Goal: Task Accomplishment & Management: Use online tool/utility

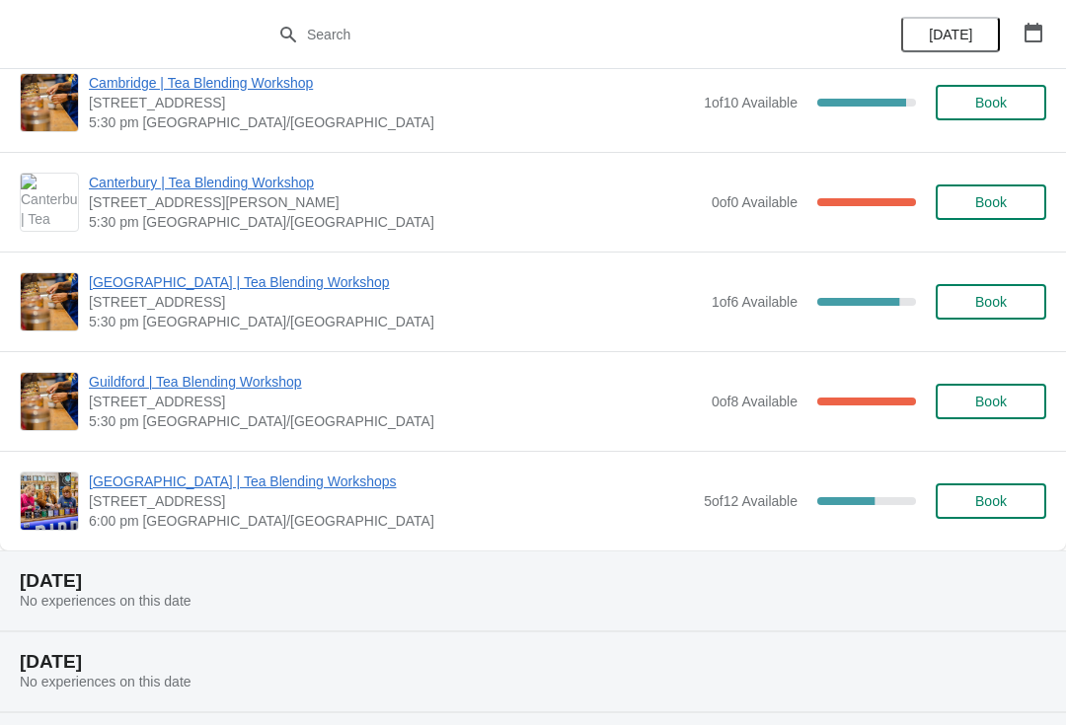
scroll to position [629, 0]
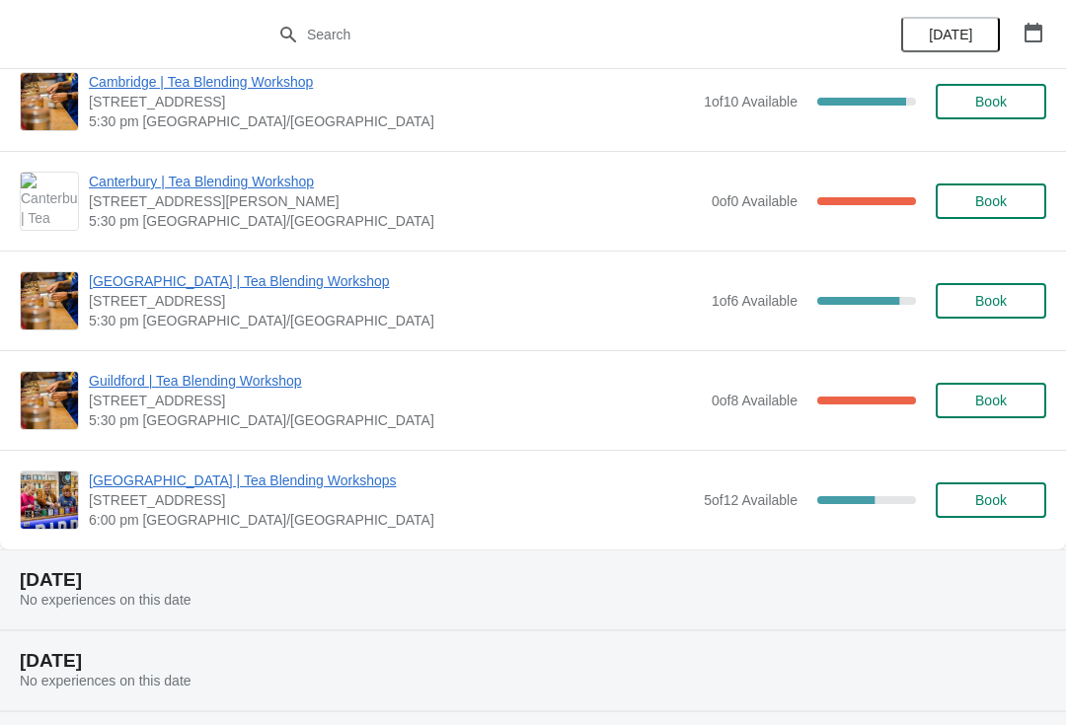
click at [742, 494] on span "5 of 12 Available" at bounding box center [750, 500] width 94 height 16
click at [272, 466] on div "Glasgow | Tea Blending Workshops 215 Byres Road, Glasgow G12 8UD, UK 6:00 pm Eu…" at bounding box center [533, 500] width 1066 height 100
click at [260, 489] on span "[GEOGRAPHIC_DATA] | Tea Blending Workshops" at bounding box center [391, 481] width 605 height 20
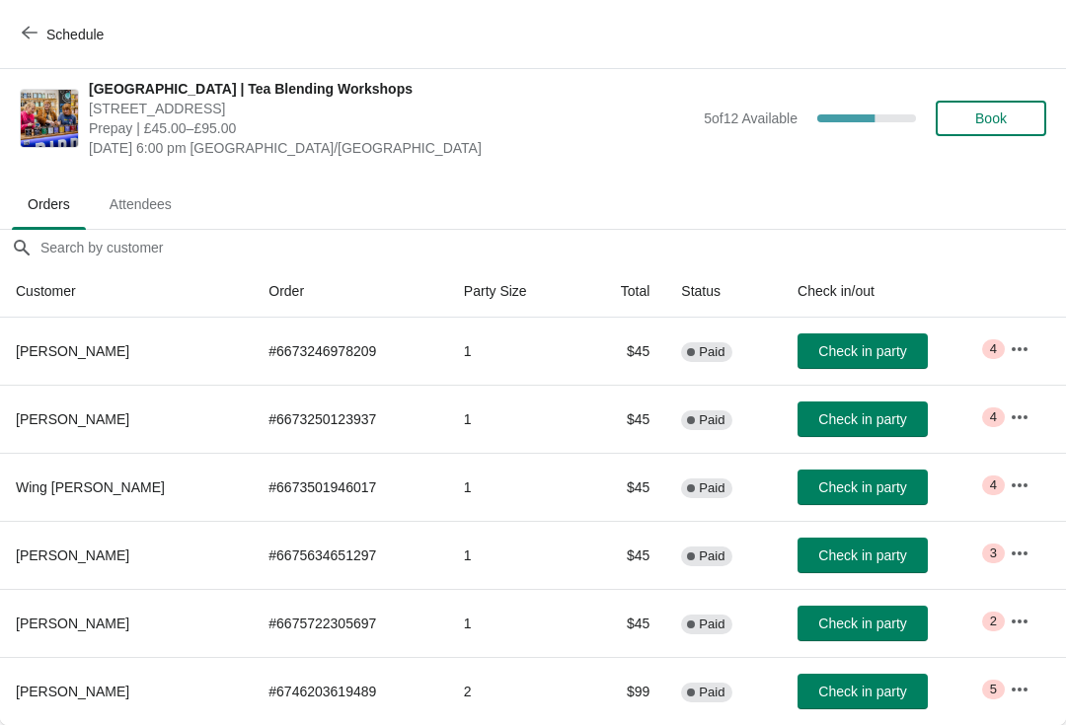
scroll to position [10, 0]
click at [1023, 354] on icon "button" at bounding box center [1019, 349] width 20 height 20
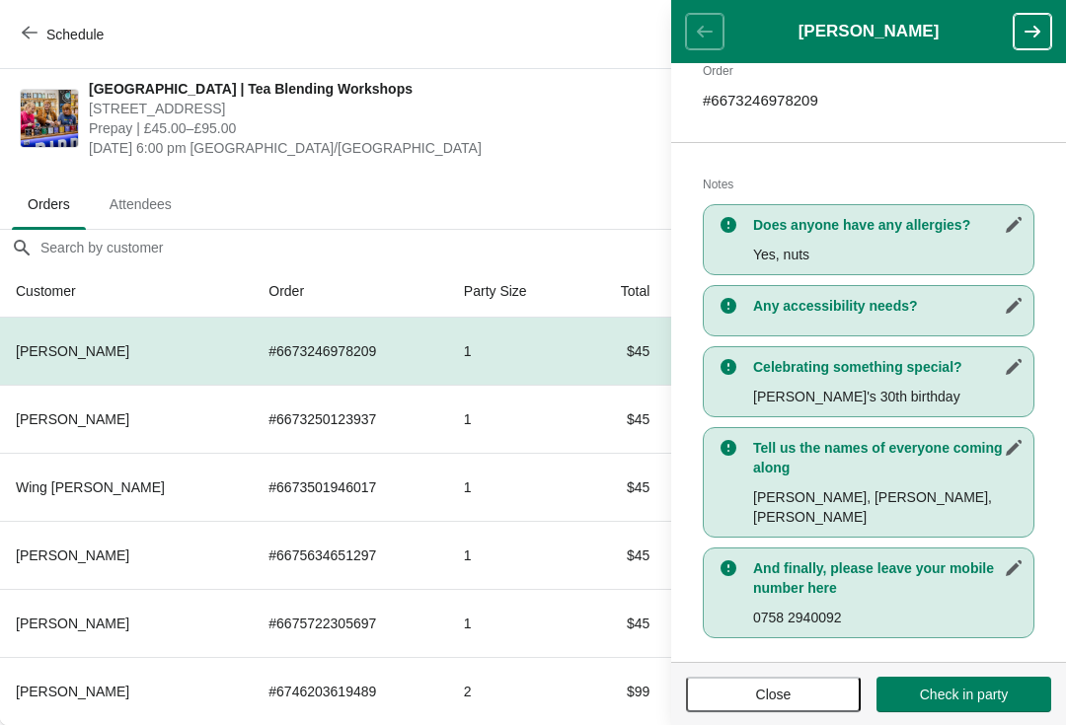
scroll to position [323, 0]
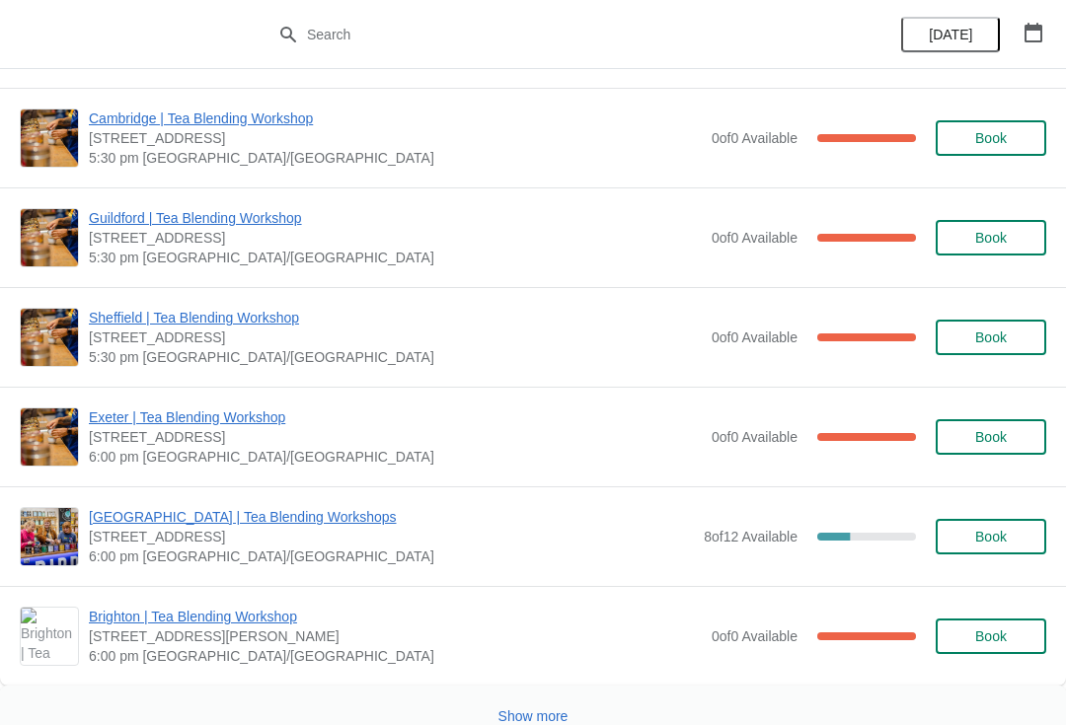
scroll to position [2311, 0]
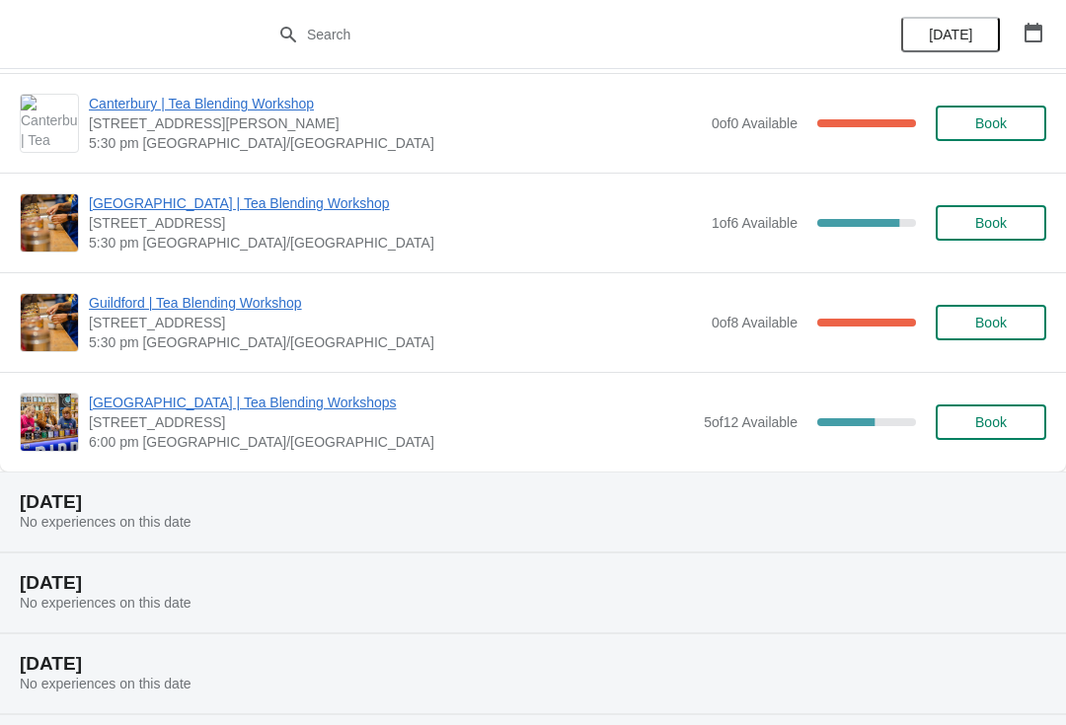
scroll to position [705, 0]
click at [41, 429] on img at bounding box center [49, 423] width 57 height 57
click at [119, 403] on span "[GEOGRAPHIC_DATA] | Tea Blending Workshops" at bounding box center [391, 404] width 605 height 20
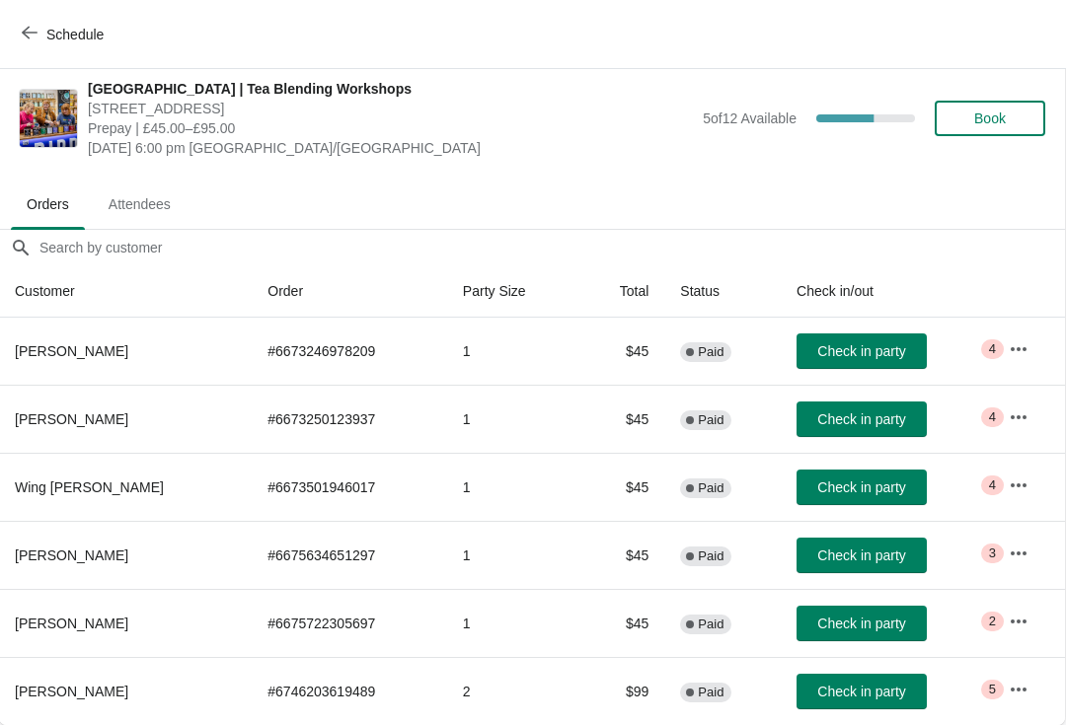
scroll to position [10, 1]
click at [1010, 697] on icon "button" at bounding box center [1018, 690] width 20 height 20
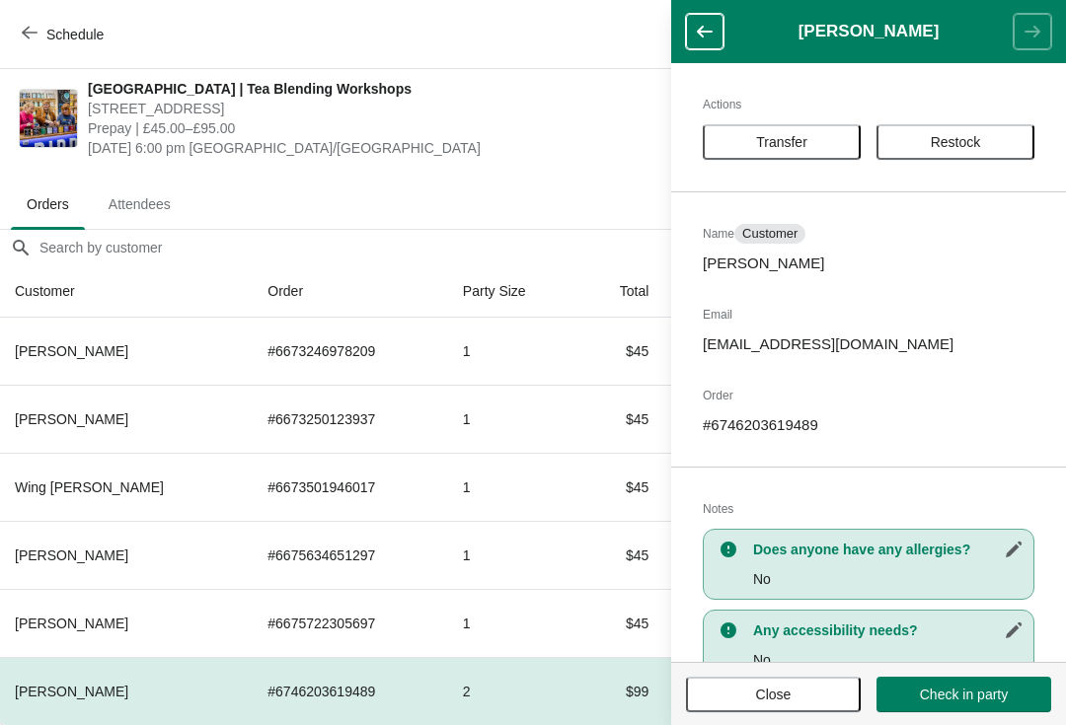
scroll to position [0, 0]
click at [143, 198] on span "Attendees" at bounding box center [140, 204] width 94 height 36
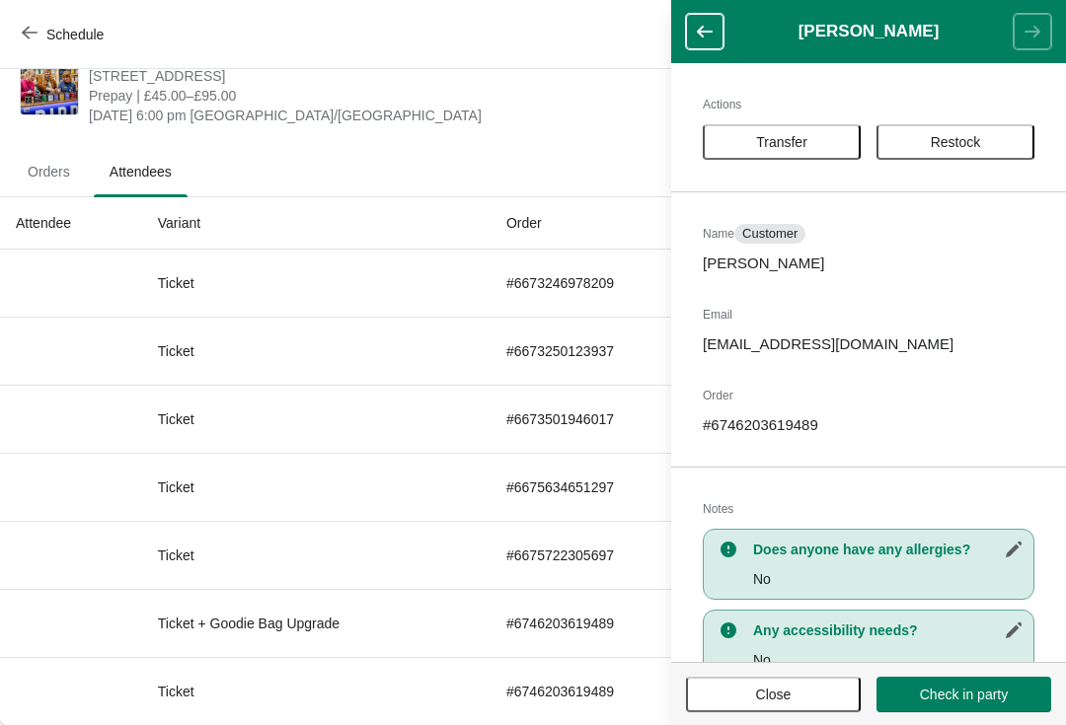
scroll to position [42, 0]
click at [679, 47] on header "[PERSON_NAME]" at bounding box center [868, 31] width 395 height 63
click at [712, 21] on button "button" at bounding box center [704, 32] width 37 height 36
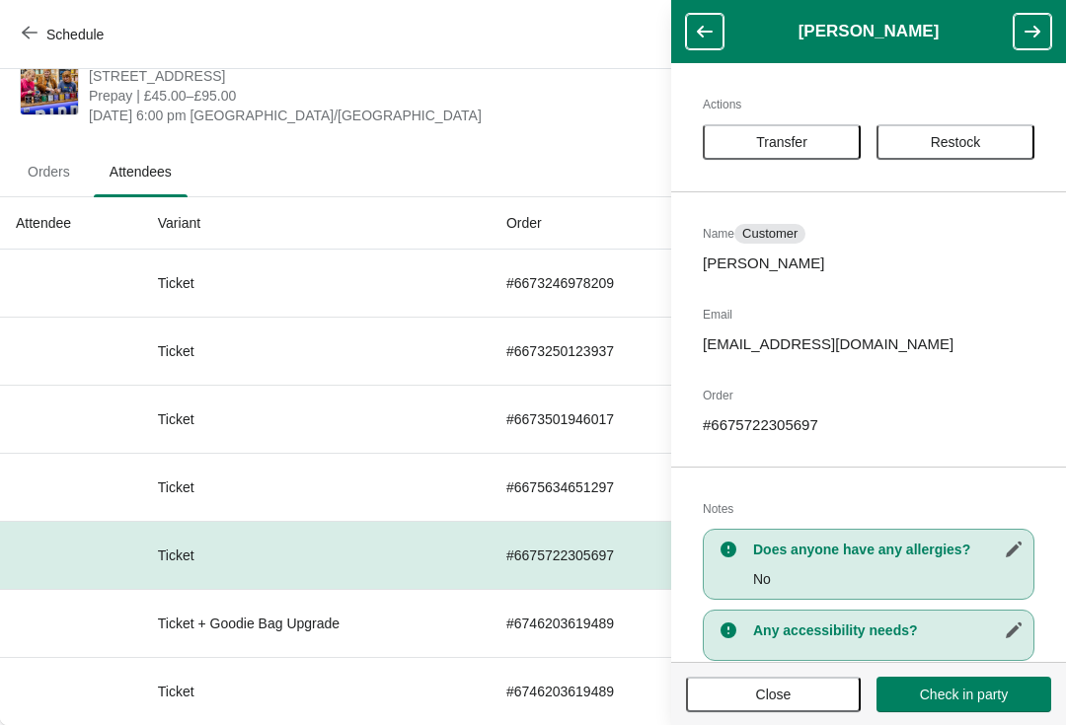
click at [715, 24] on button "button" at bounding box center [704, 32] width 37 height 36
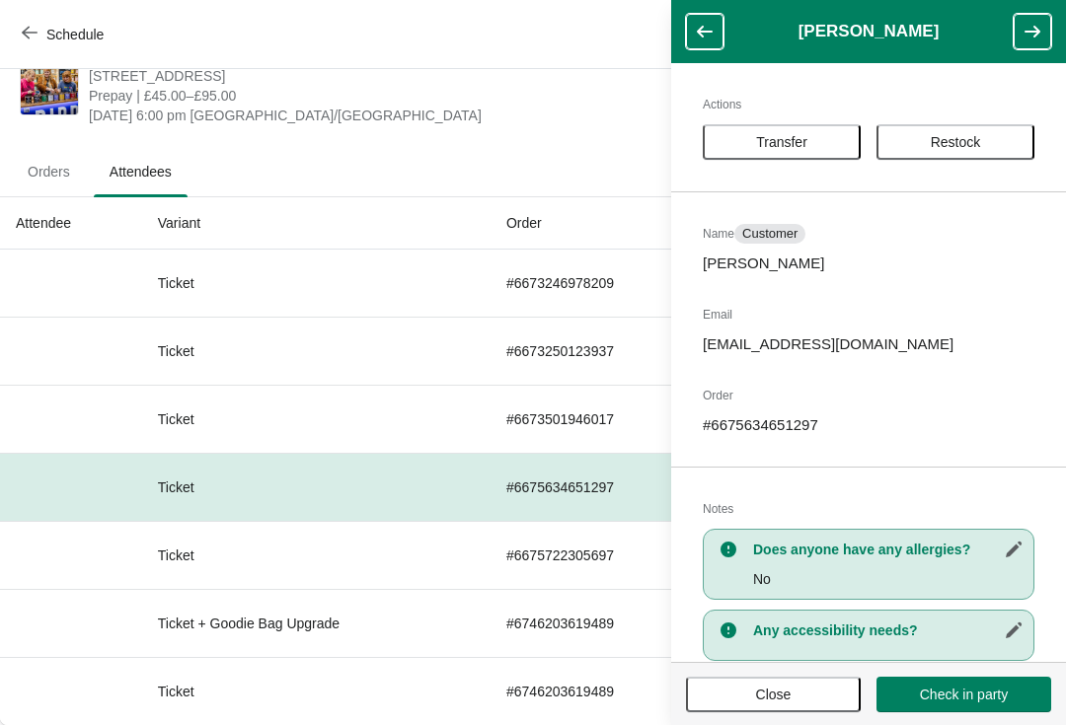
click at [740, 691] on span "Close" at bounding box center [772, 695] width 139 height 16
